Goal: Task Accomplishment & Management: Use online tool/utility

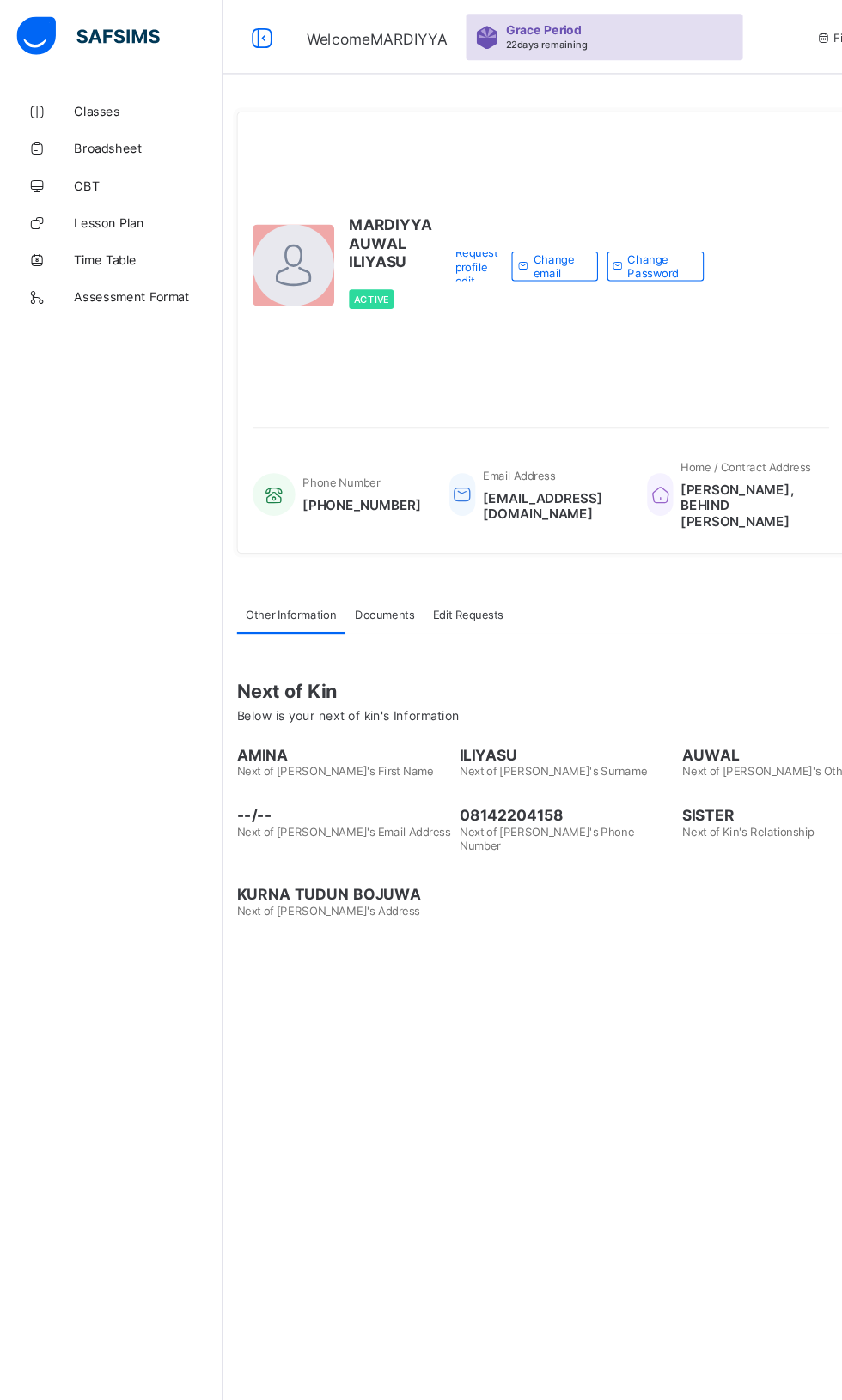
click at [107, 101] on span "Classes" at bounding box center [137, 103] width 137 height 14
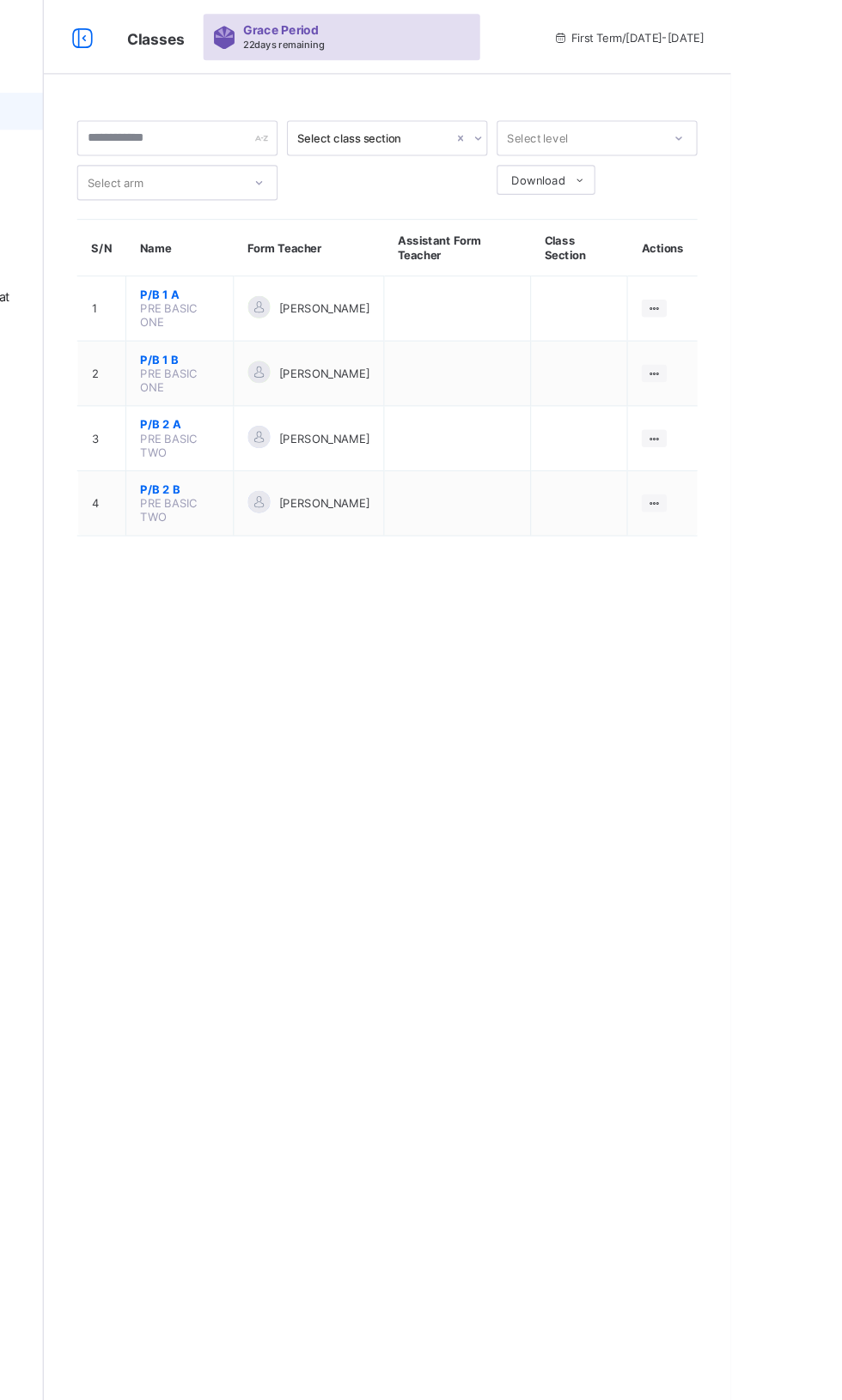
click at [0, 0] on ul "View Class" at bounding box center [0, 0] width 0 height 0
click at [0, 0] on li "View Class" at bounding box center [0, 0] width 0 height 0
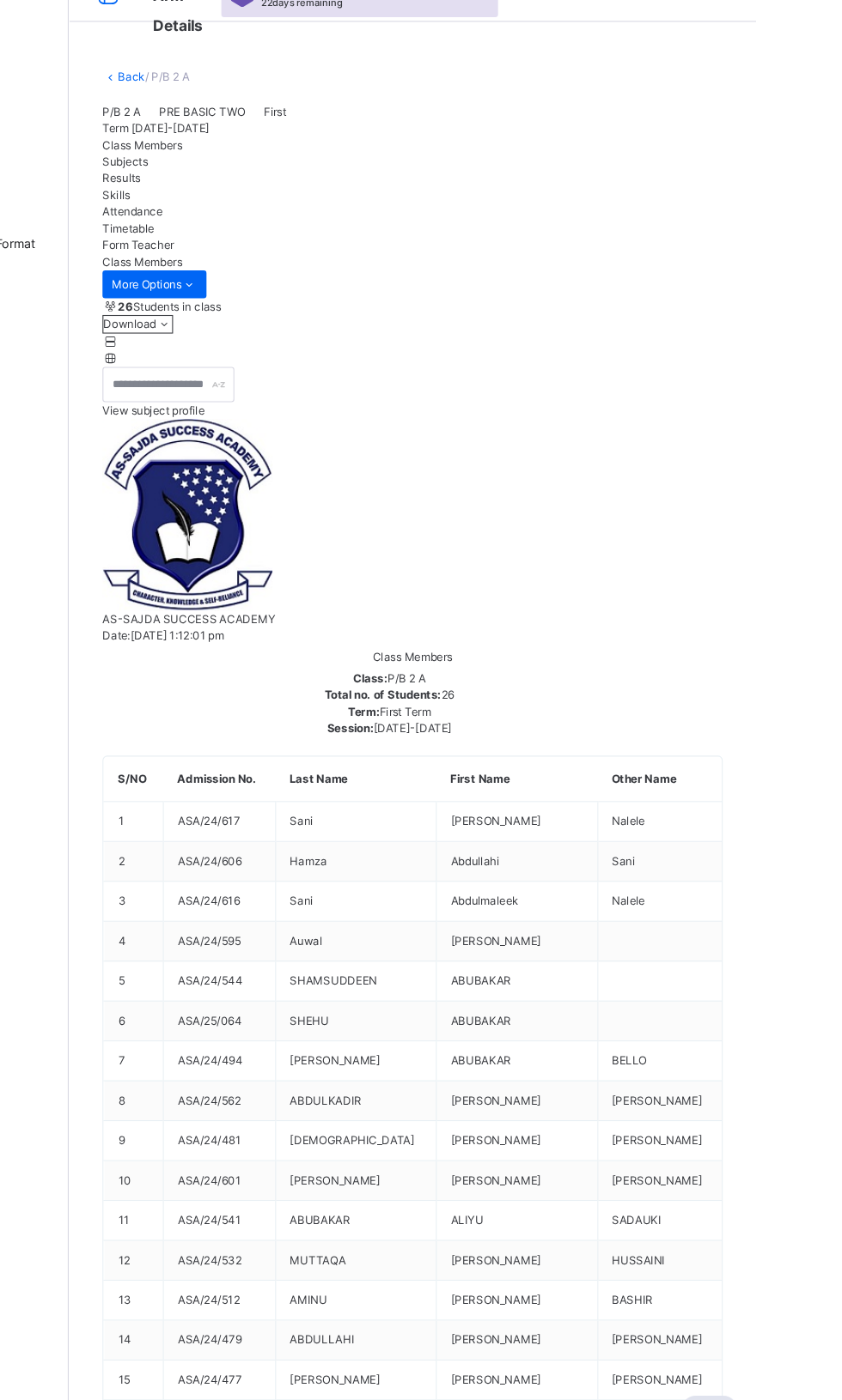
click at [302, 341] on span at bounding box center [294, 348] width 15 height 13
click at [553, 388] on div "View subject profile" at bounding box center [524, 412] width 573 height 48
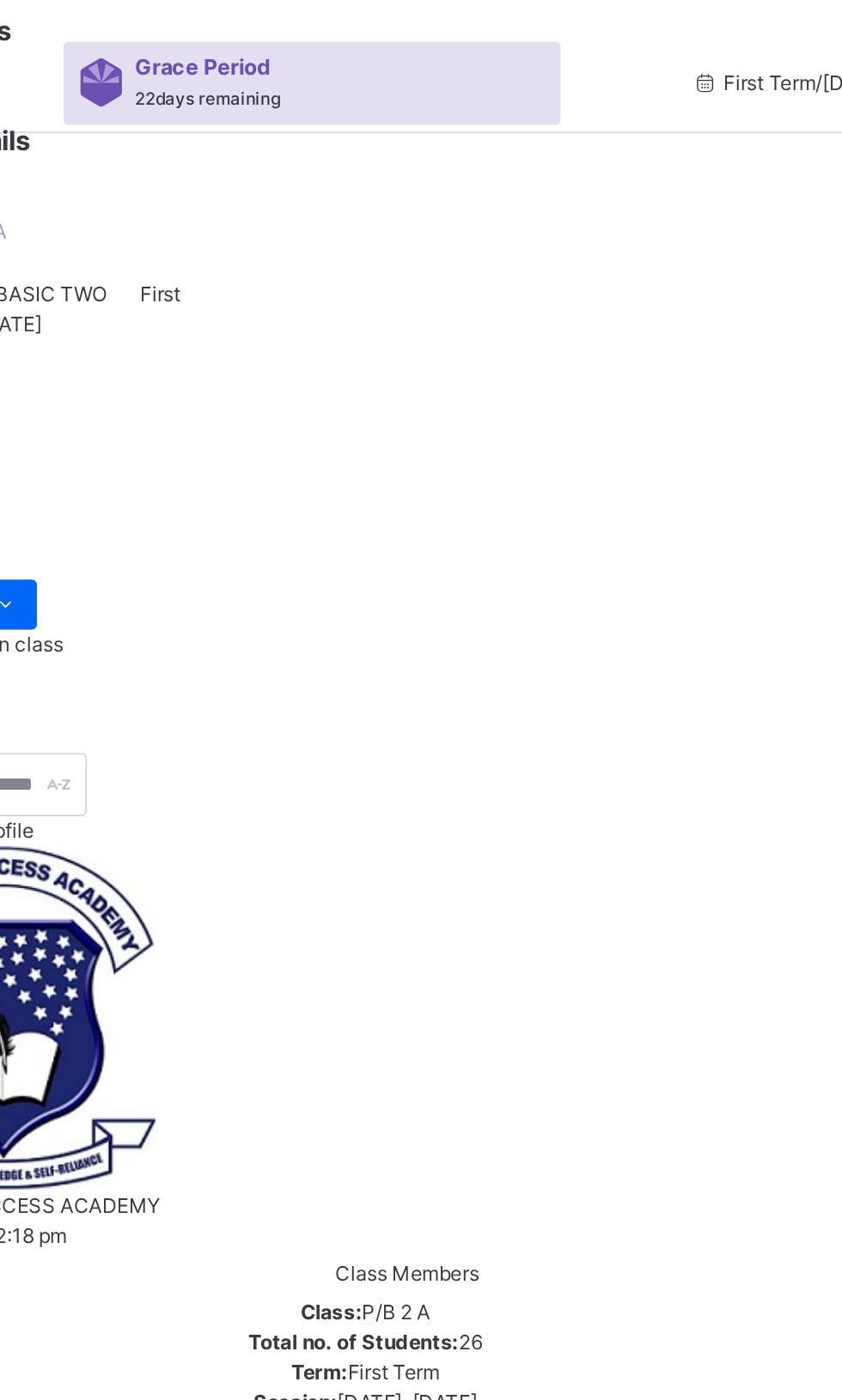
click at [513, 252] on div "Attendance" at bounding box center [524, 245] width 573 height 16
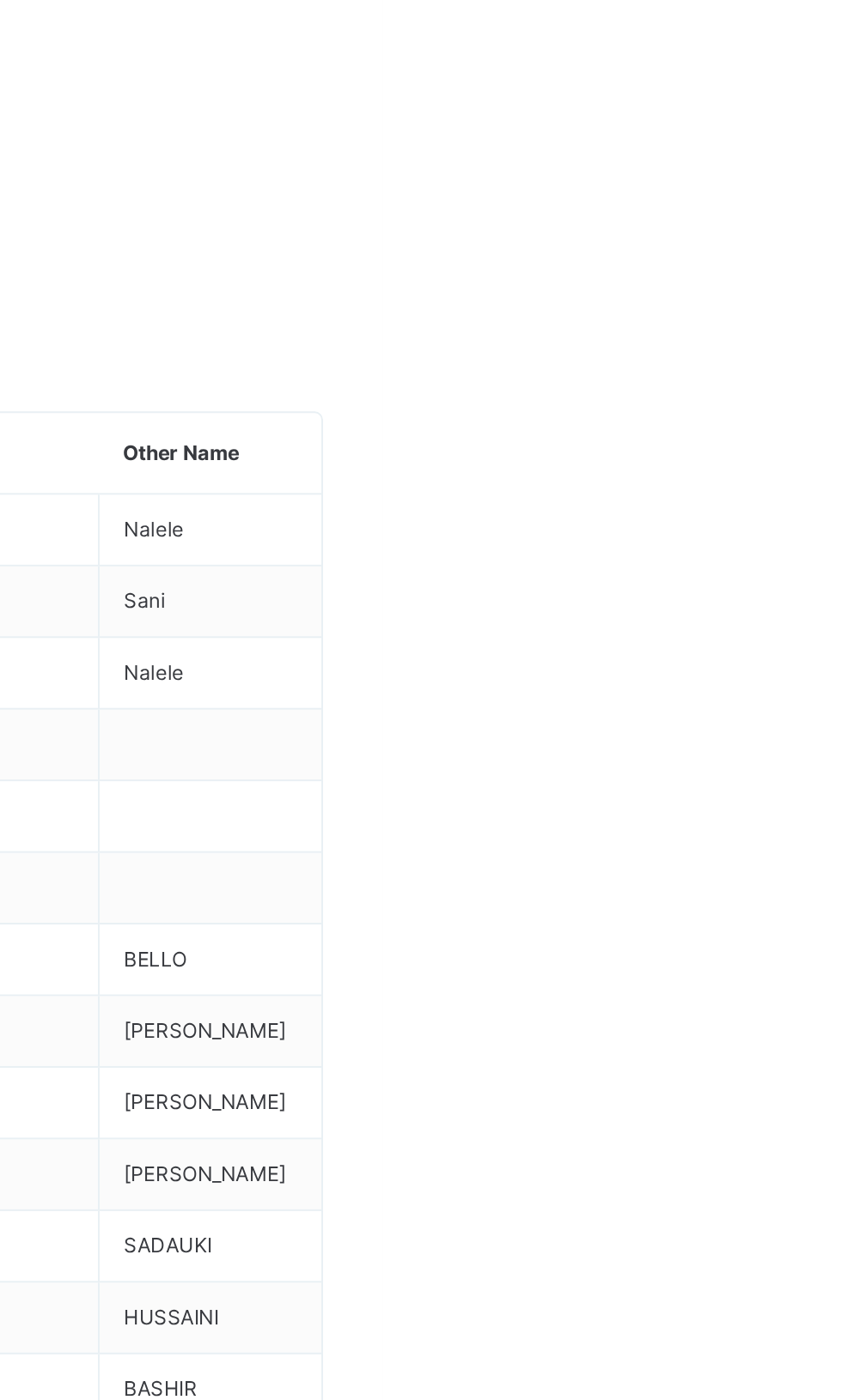
scroll to position [545, 0]
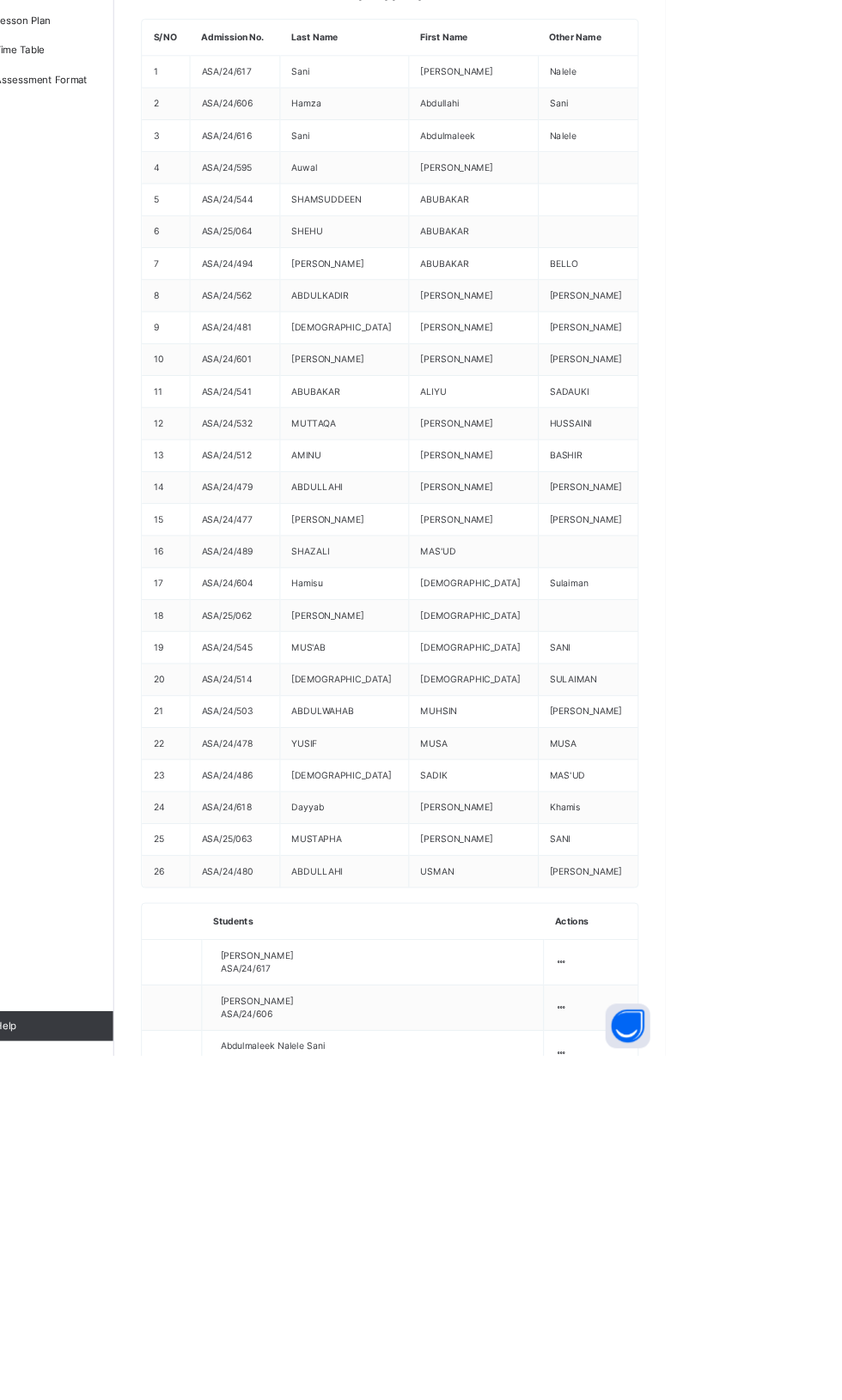
type input "**********"
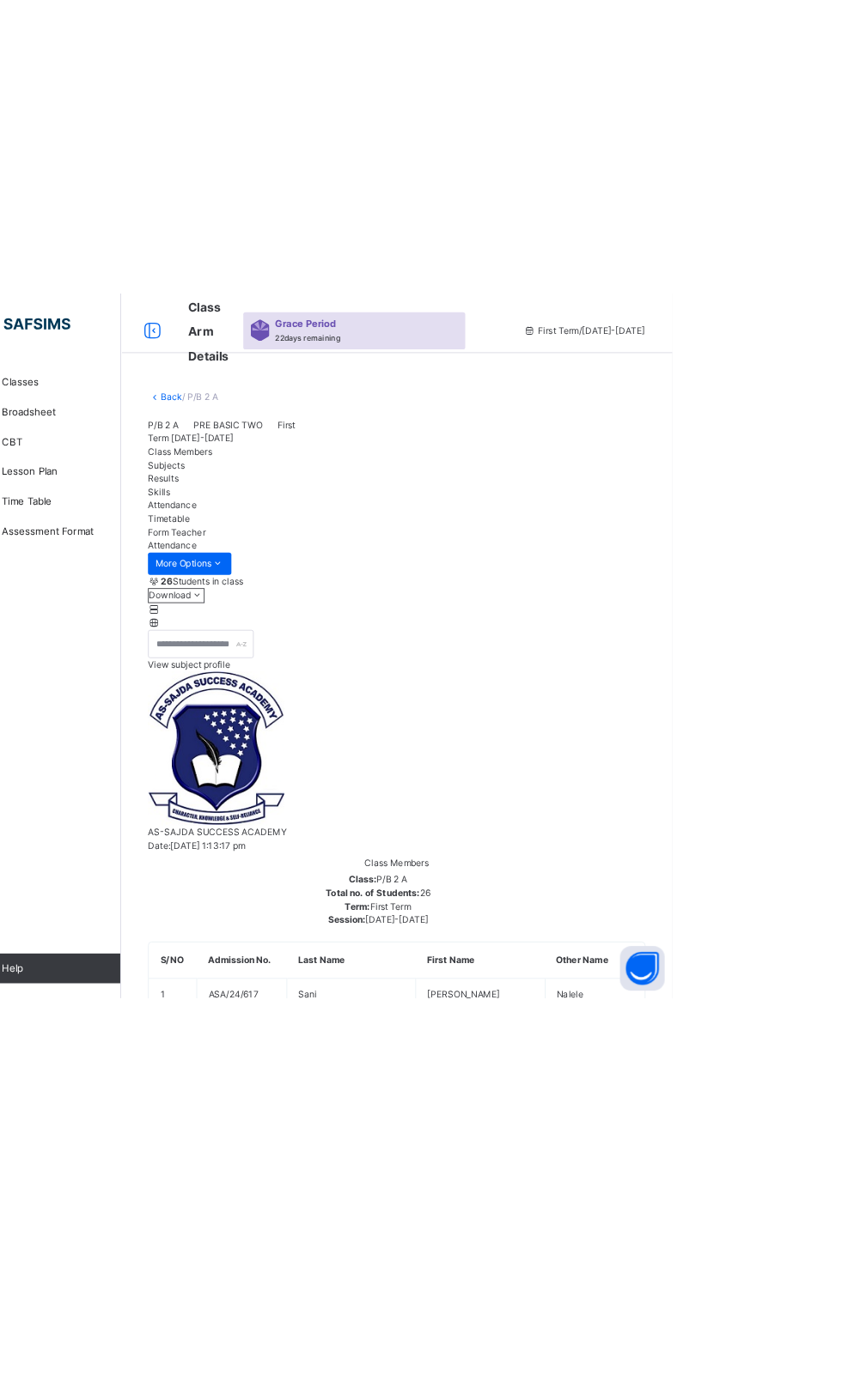
scroll to position [0, 0]
